Goal: Information Seeking & Learning: Learn about a topic

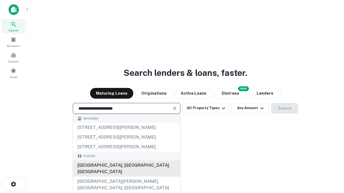
click at [126, 177] on div "[GEOGRAPHIC_DATA], [GEOGRAPHIC_DATA], [GEOGRAPHIC_DATA]" at bounding box center [126, 169] width 107 height 16
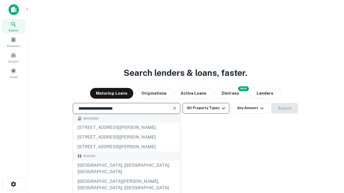
type input "**********"
click at [206, 108] on button "All Property Types" at bounding box center [205, 108] width 47 height 11
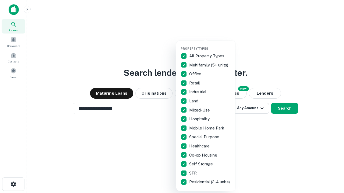
click at [210, 45] on button "button" at bounding box center [210, 45] width 59 height 0
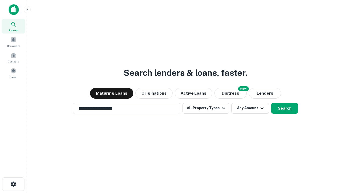
scroll to position [3, 65]
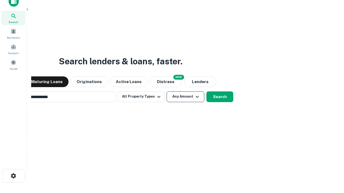
click at [167, 92] on button "Any Amount" at bounding box center [186, 97] width 38 height 11
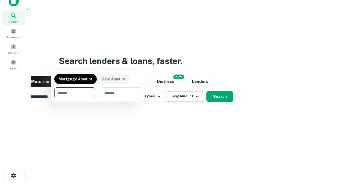
scroll to position [39, 152]
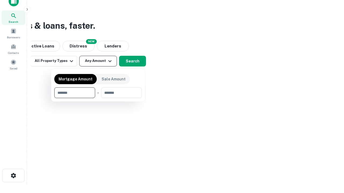
type input "*******"
click at [98, 98] on button "button" at bounding box center [98, 98] width 88 height 0
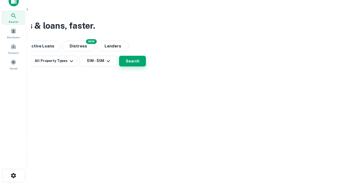
click at [146, 67] on button "Search" at bounding box center [132, 61] width 27 height 11
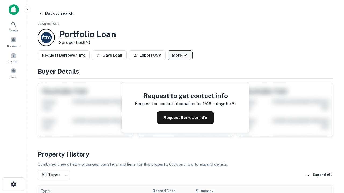
click at [180, 55] on button "More" at bounding box center [180, 56] width 25 height 10
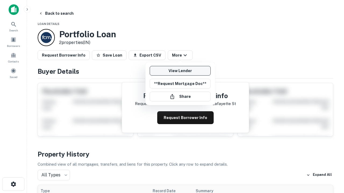
click at [180, 71] on link "View Lender" at bounding box center [180, 71] width 61 height 10
